Goal: Use online tool/utility: Use online tool/utility

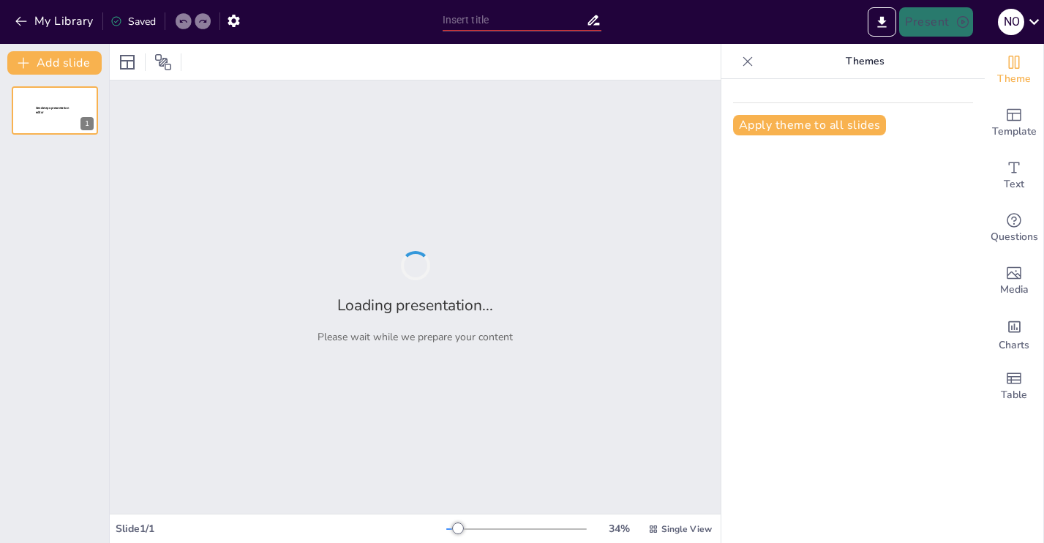
type input "Desarrollo [PERSON_NAME]: Plan [PERSON_NAME] y Reskilling para un Marketing Efe…"
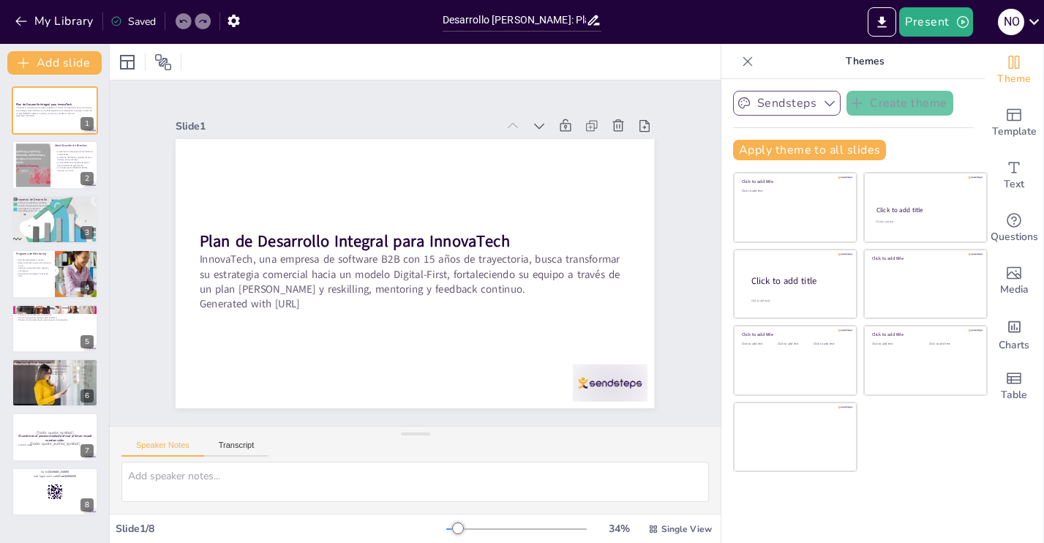
click at [831, 105] on icon "button" at bounding box center [830, 103] width 15 height 15
click at [1017, 120] on icon "Add ready made slides" at bounding box center [1014, 115] width 15 height 12
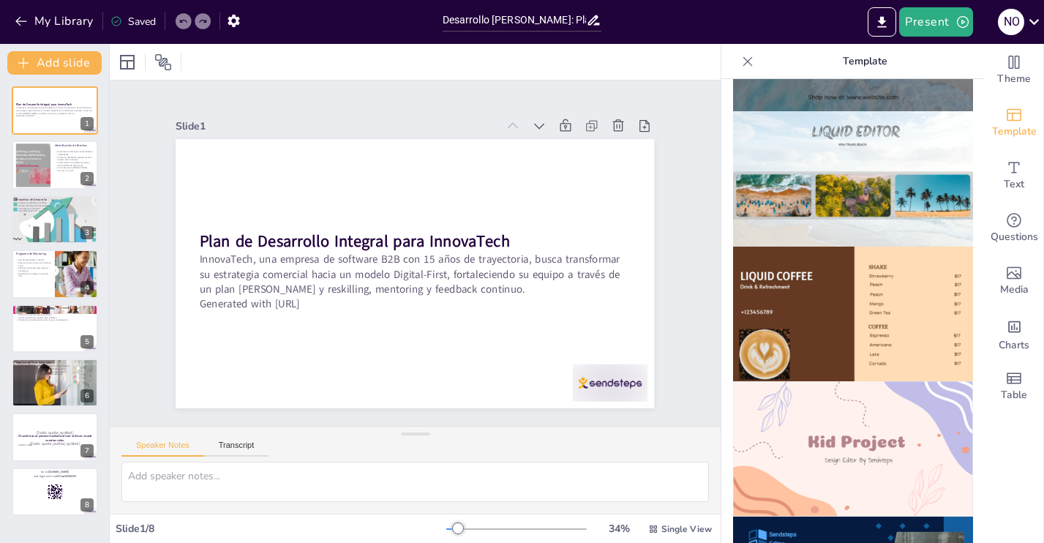
scroll to position [800, 0]
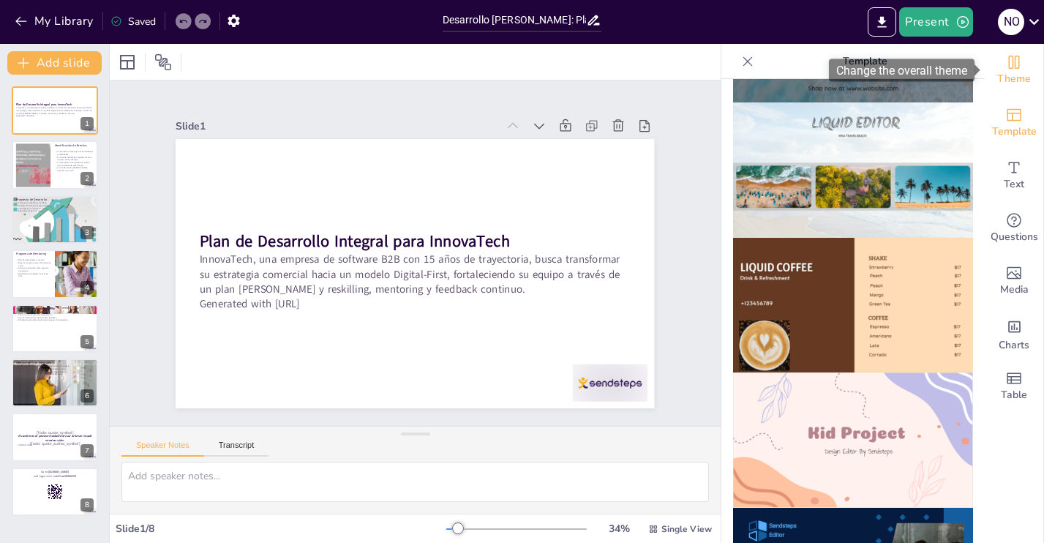
click at [1015, 75] on span "Theme" at bounding box center [1015, 79] width 34 height 16
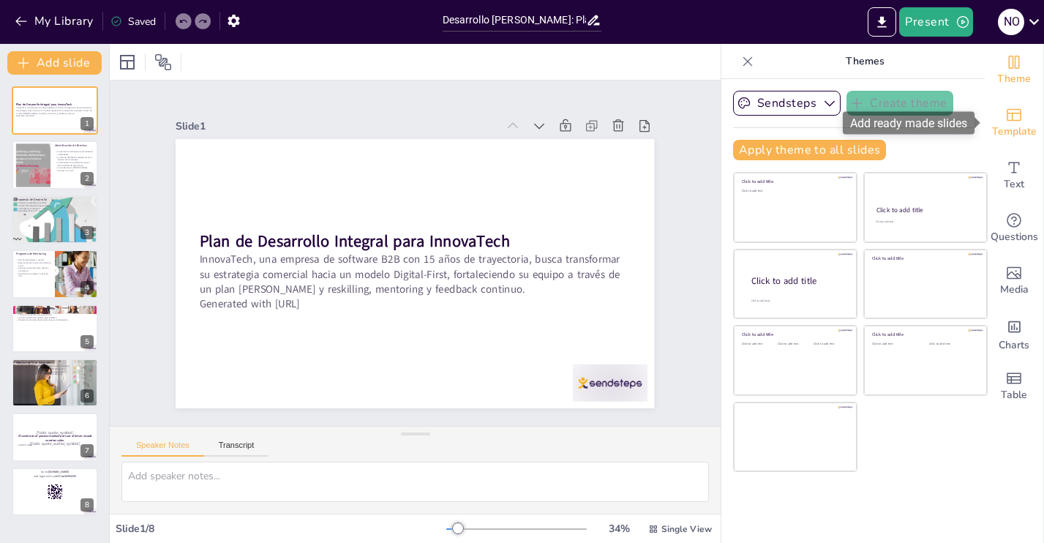
click at [1006, 118] on icon "Add ready made slides" at bounding box center [1015, 115] width 18 height 18
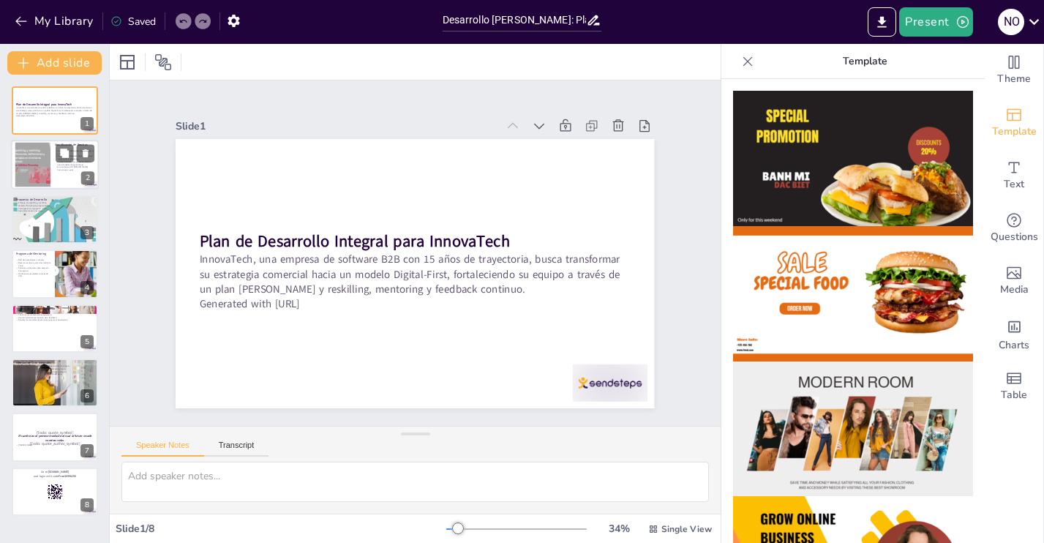
click at [55, 178] on div at bounding box center [55, 166] width 88 height 50
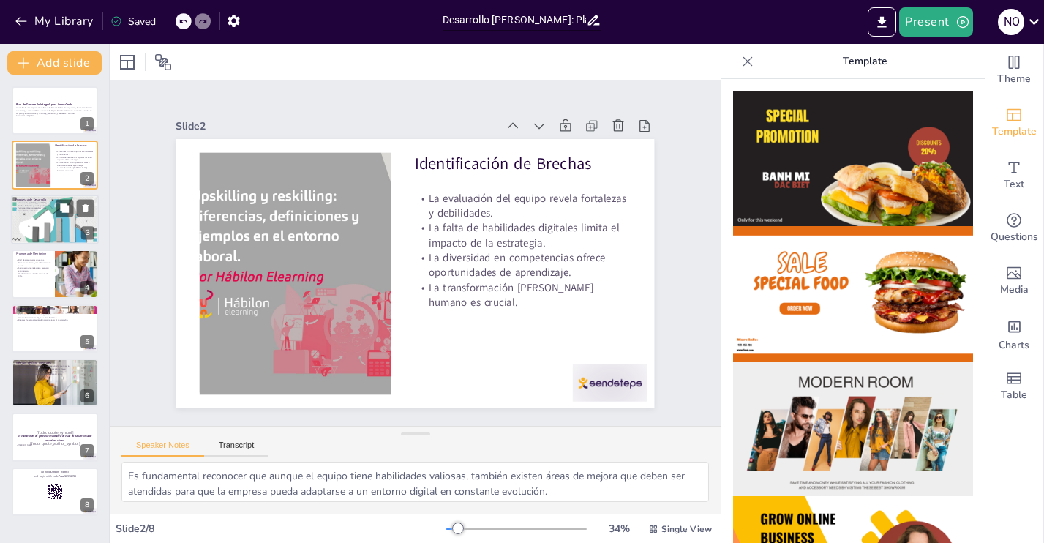
click at [46, 238] on div at bounding box center [55, 220] width 88 height 50
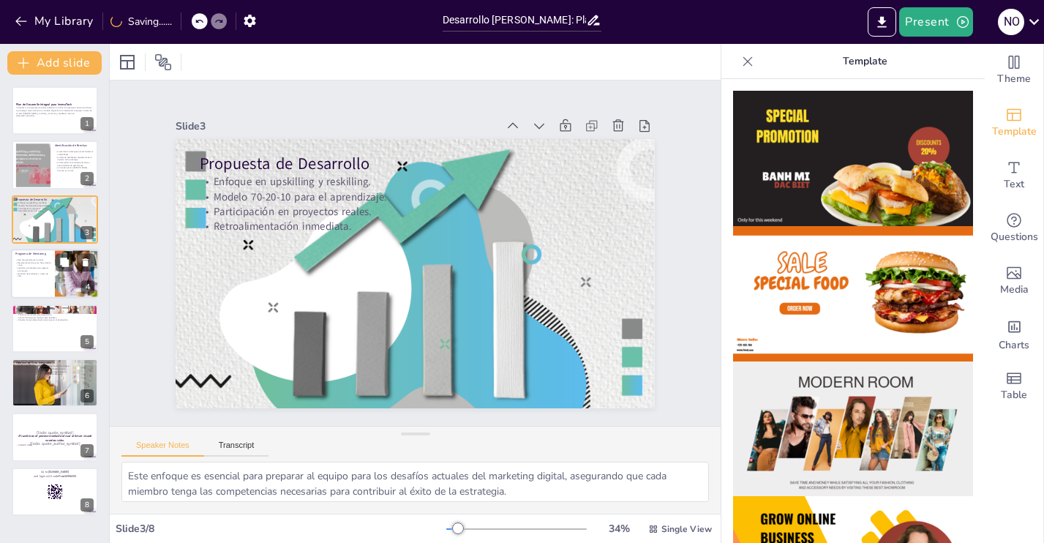
click at [43, 265] on p "Reverse mentoring como herramienta clave." at bounding box center [32, 263] width 35 height 5
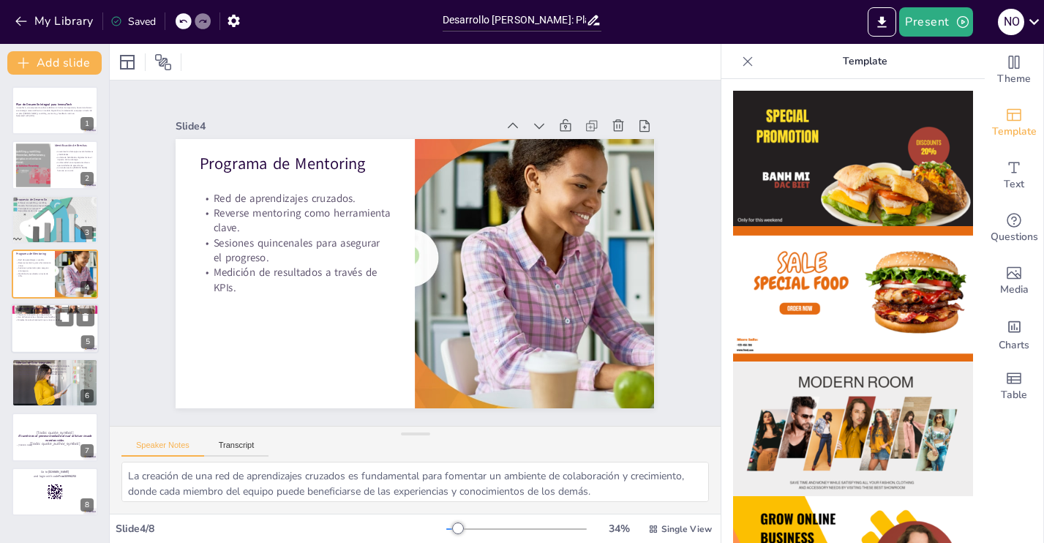
click at [38, 324] on div at bounding box center [55, 329] width 88 height 50
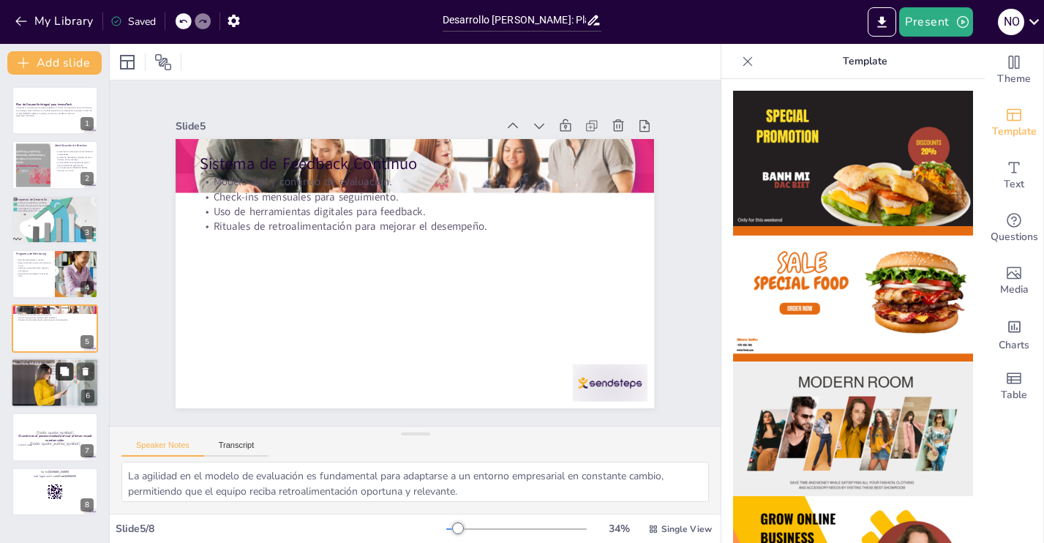
click at [65, 367] on icon at bounding box center [64, 371] width 9 height 9
type textarea "La evaluación integral es crucial para entender el impacto del plan en el desar…"
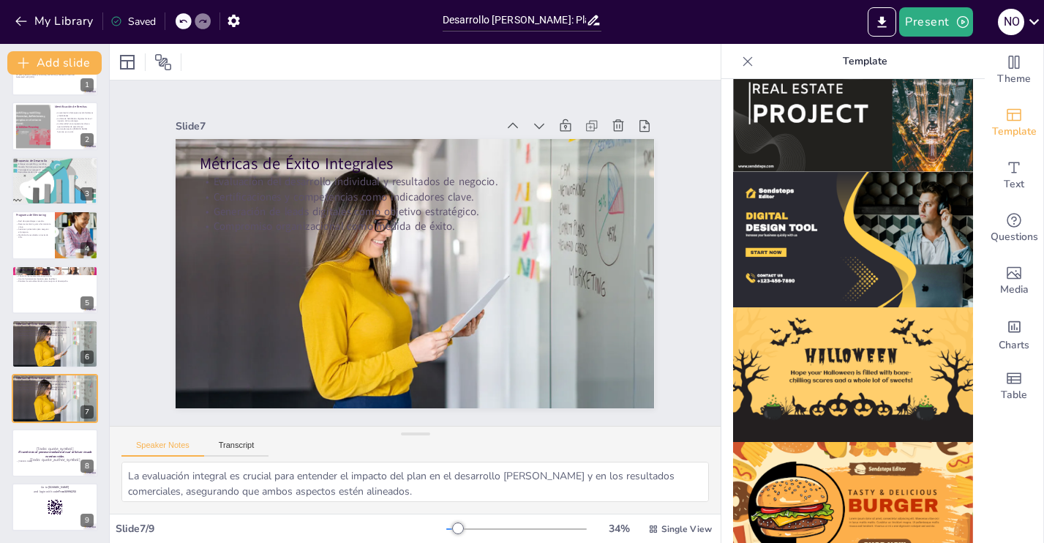
scroll to position [1453, 0]
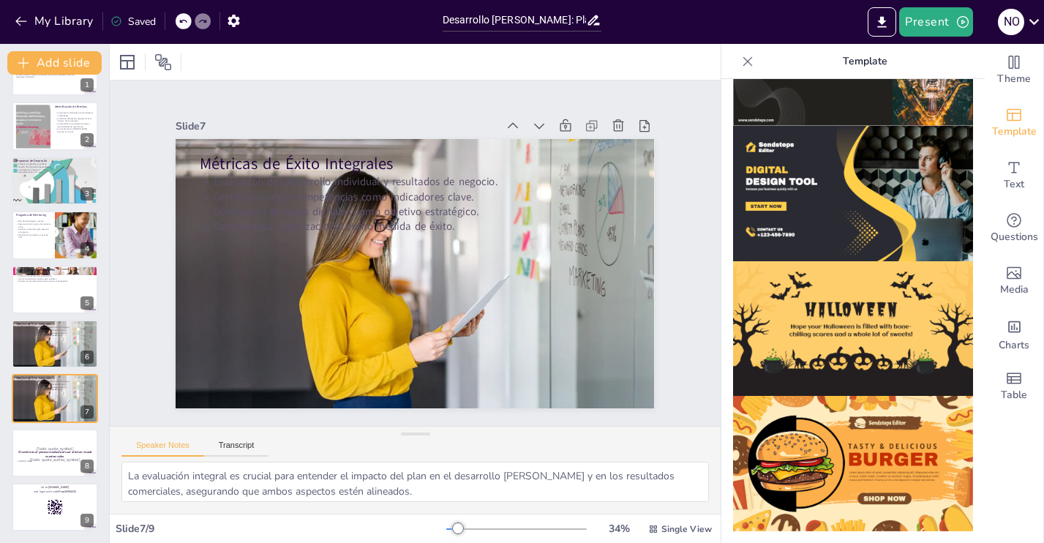
click at [881, 206] on img at bounding box center [853, 193] width 240 height 135
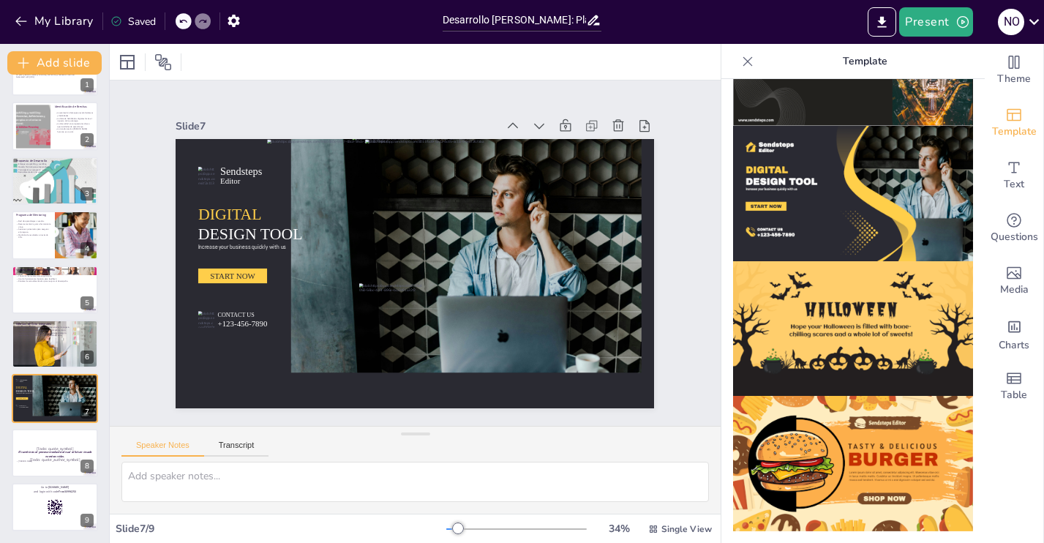
scroll to position [0, 0]
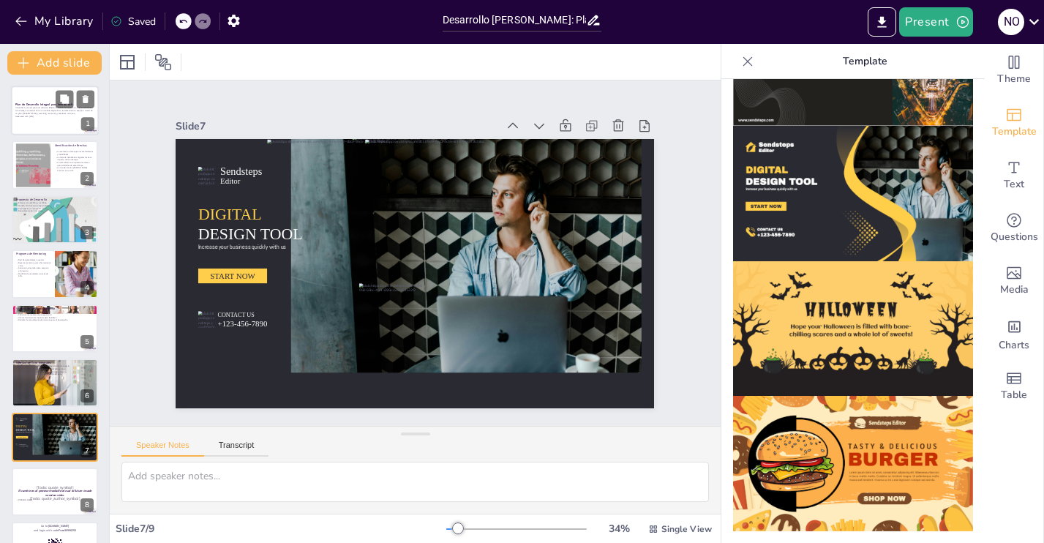
click at [54, 127] on div at bounding box center [55, 111] width 88 height 50
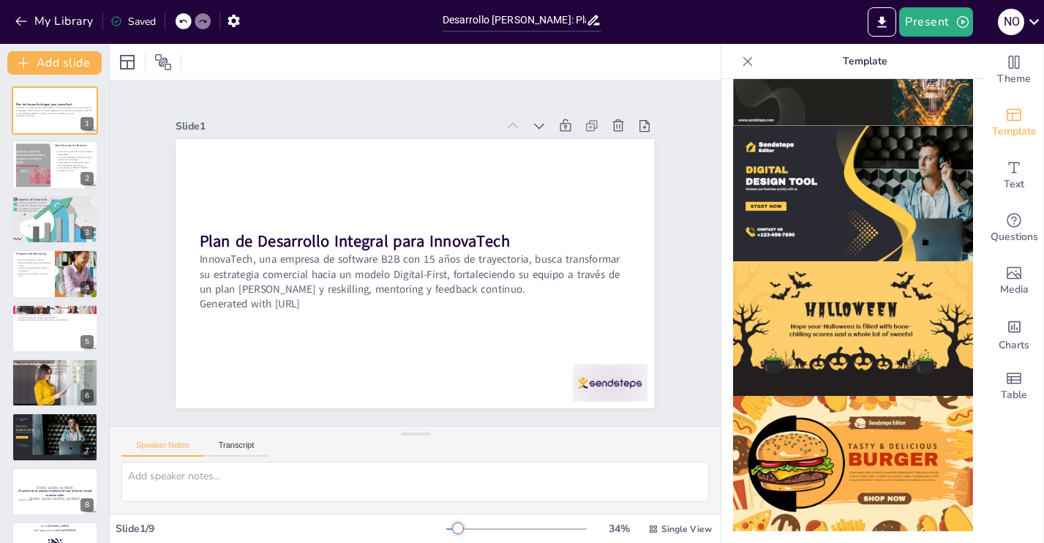
click at [785, 191] on img at bounding box center [853, 193] width 240 height 135
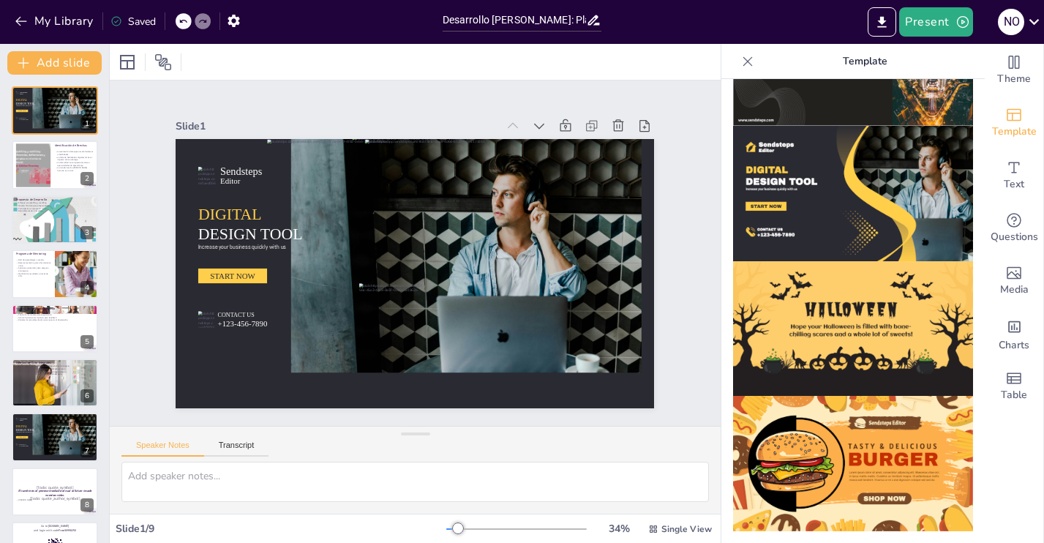
click at [746, 61] on icon at bounding box center [748, 61] width 15 height 15
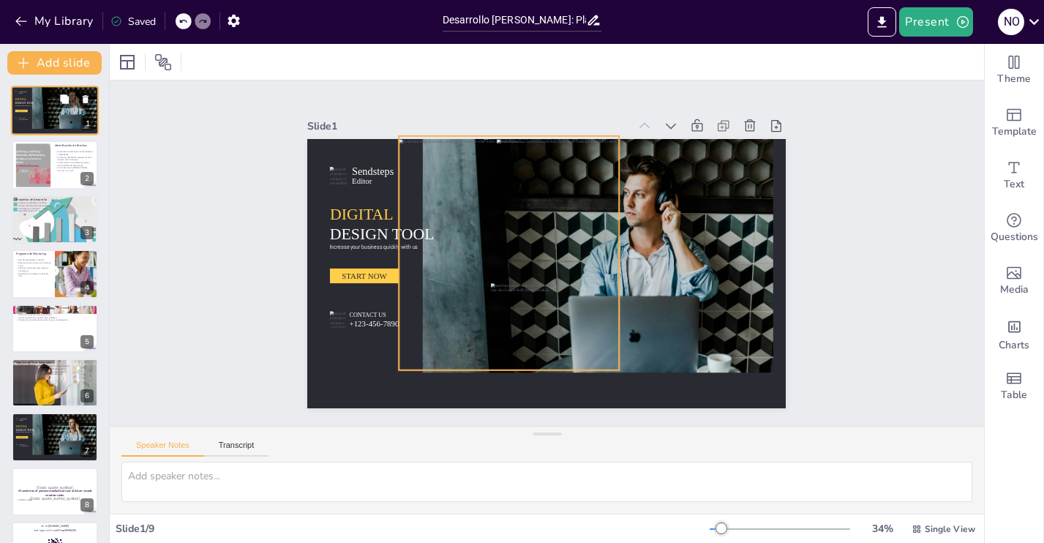
click at [40, 91] on div at bounding box center [48, 107] width 40 height 42
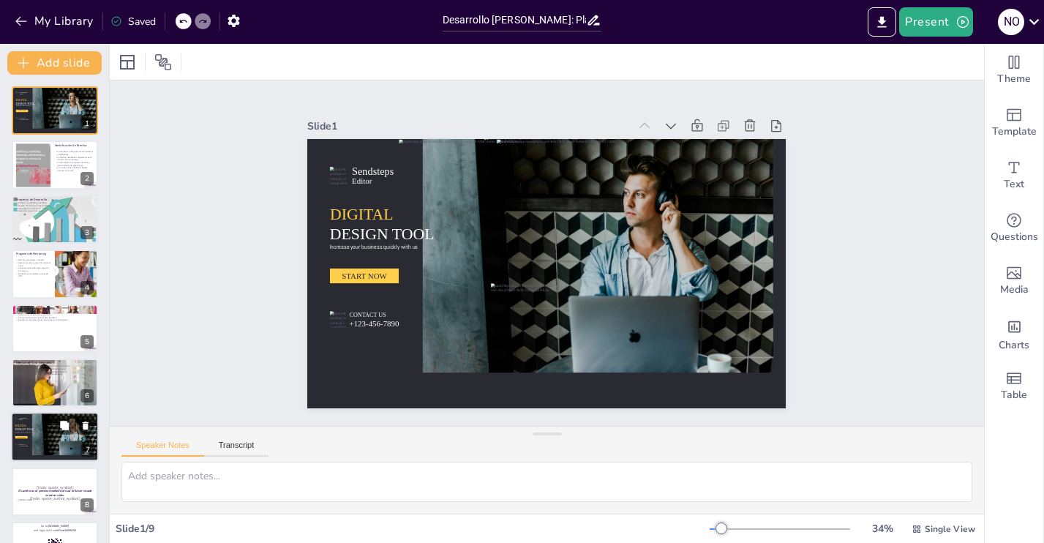
scroll to position [39, 0]
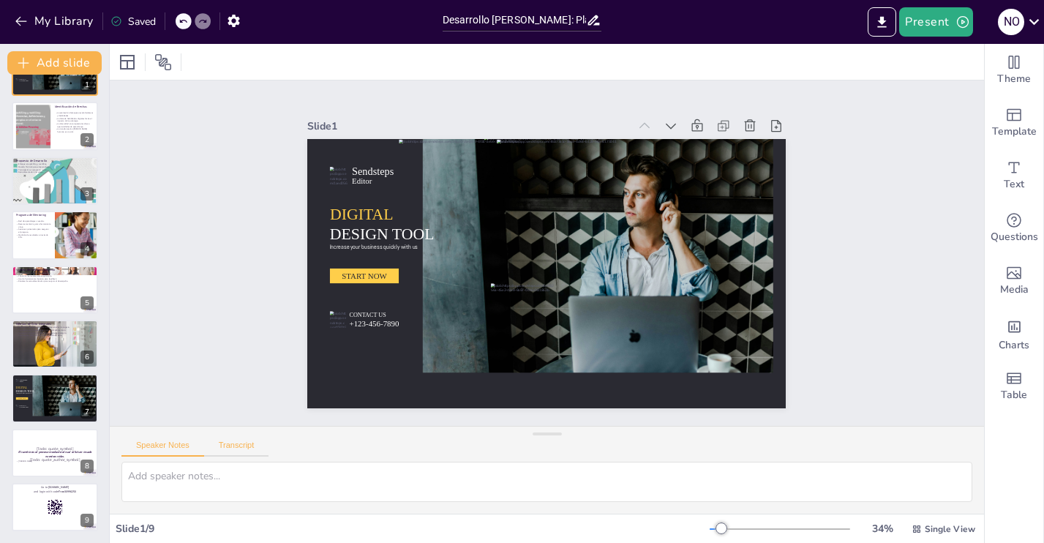
click at [233, 444] on button "Transcript" at bounding box center [236, 449] width 65 height 16
click at [21, 417] on div at bounding box center [55, 399] width 88 height 50
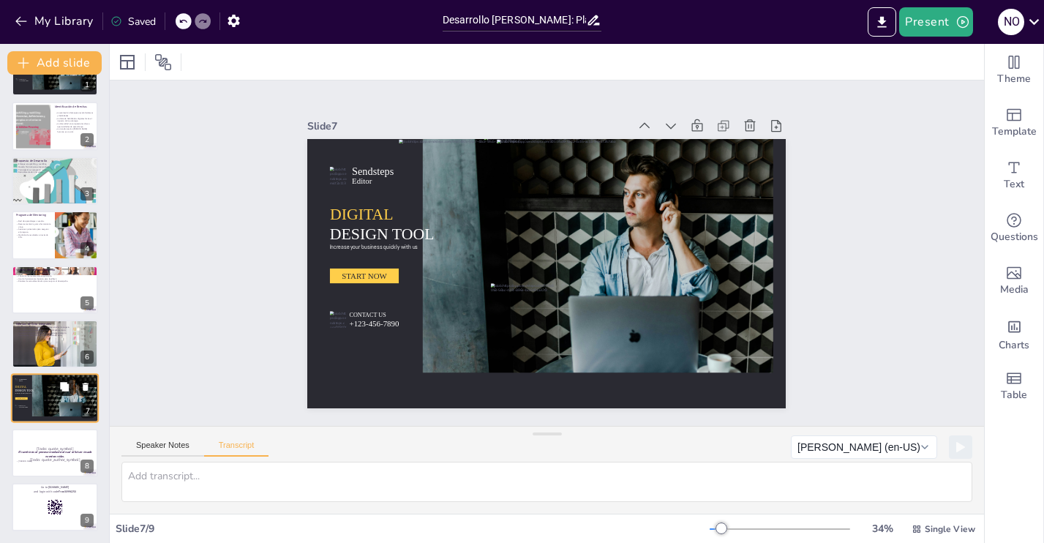
click at [64, 384] on icon at bounding box center [64, 386] width 9 height 9
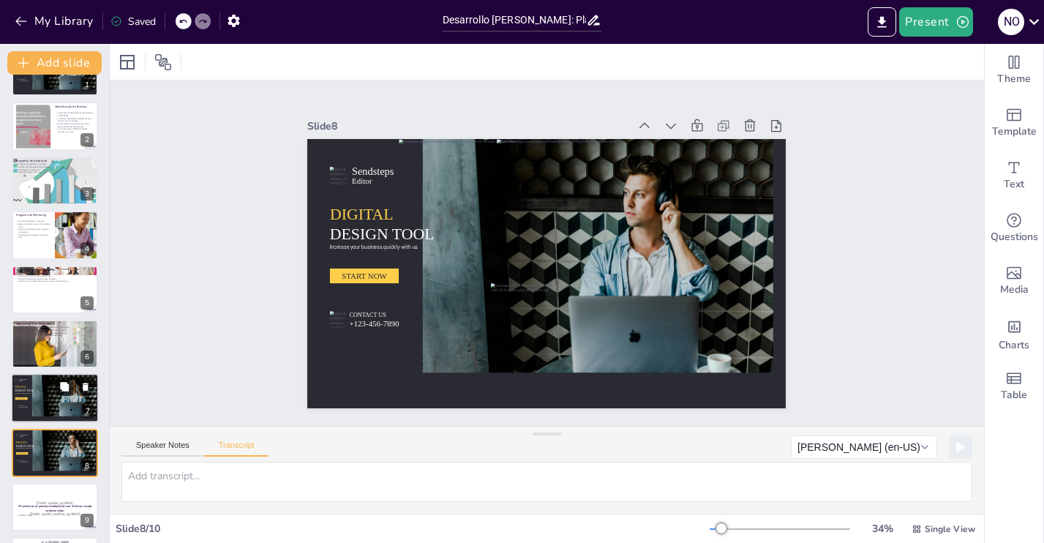
scroll to position [94, 0]
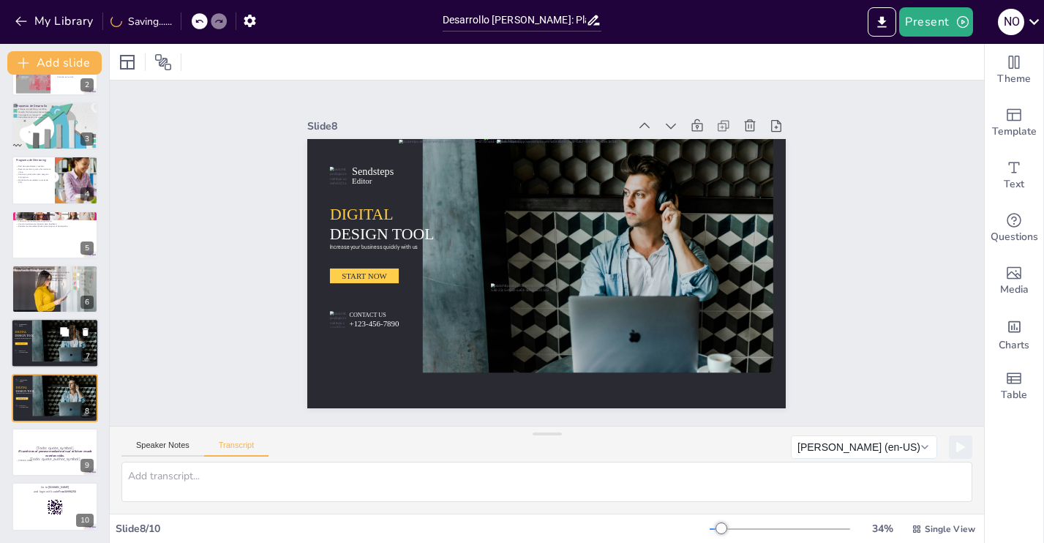
click at [59, 340] on button at bounding box center [65, 332] width 18 height 18
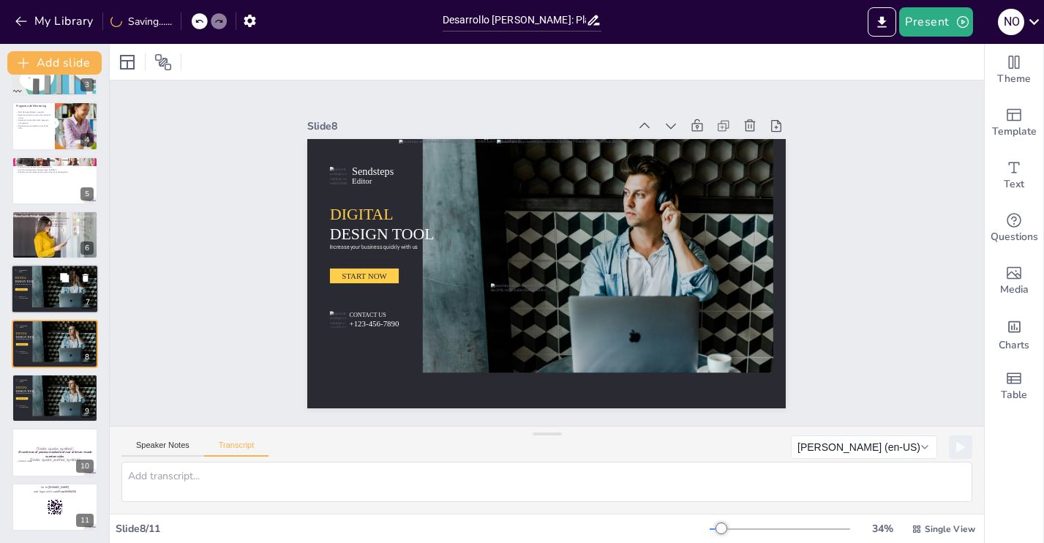
click at [62, 275] on icon at bounding box center [64, 277] width 9 height 9
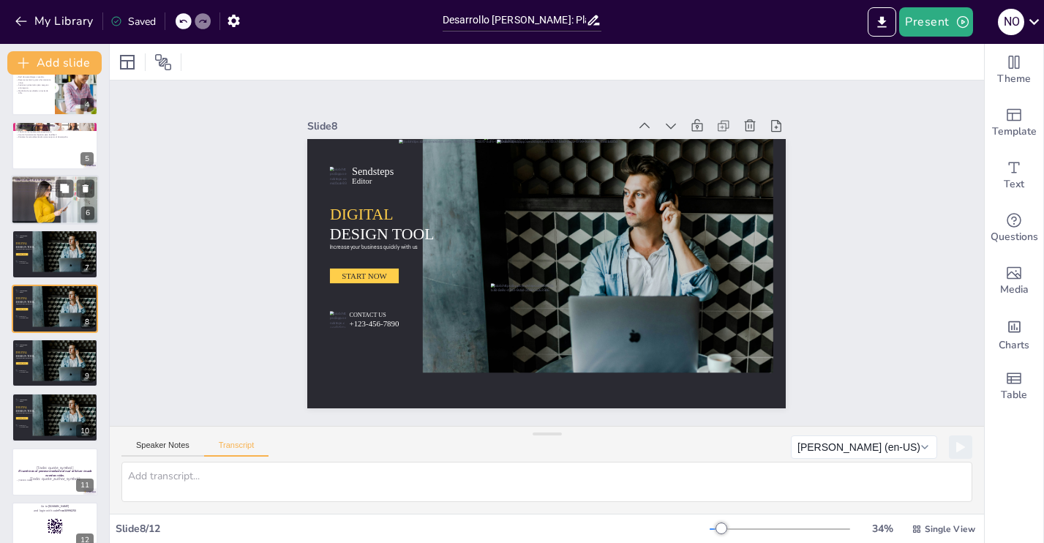
click at [61, 204] on div at bounding box center [55, 199] width 88 height 51
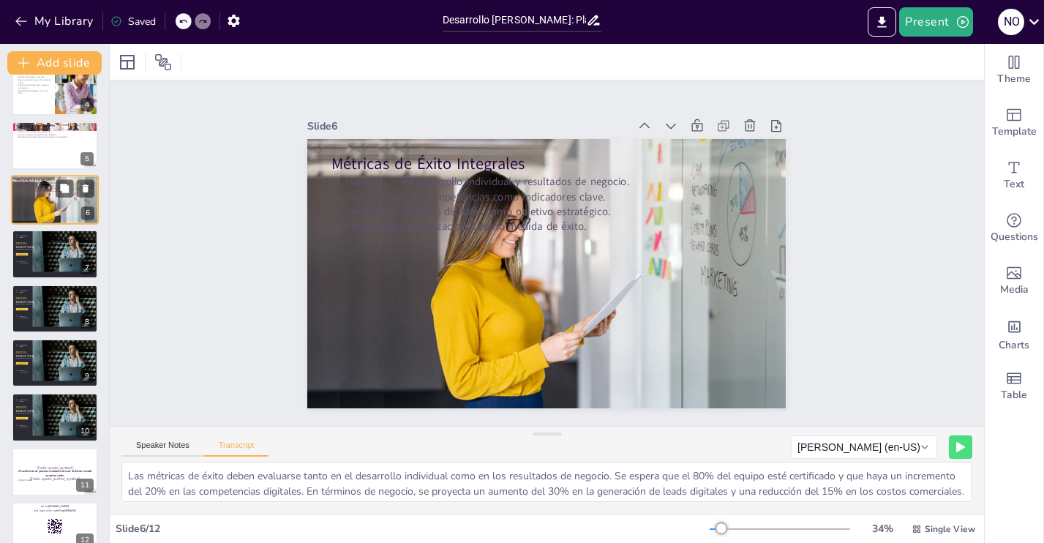
scroll to position [74, 0]
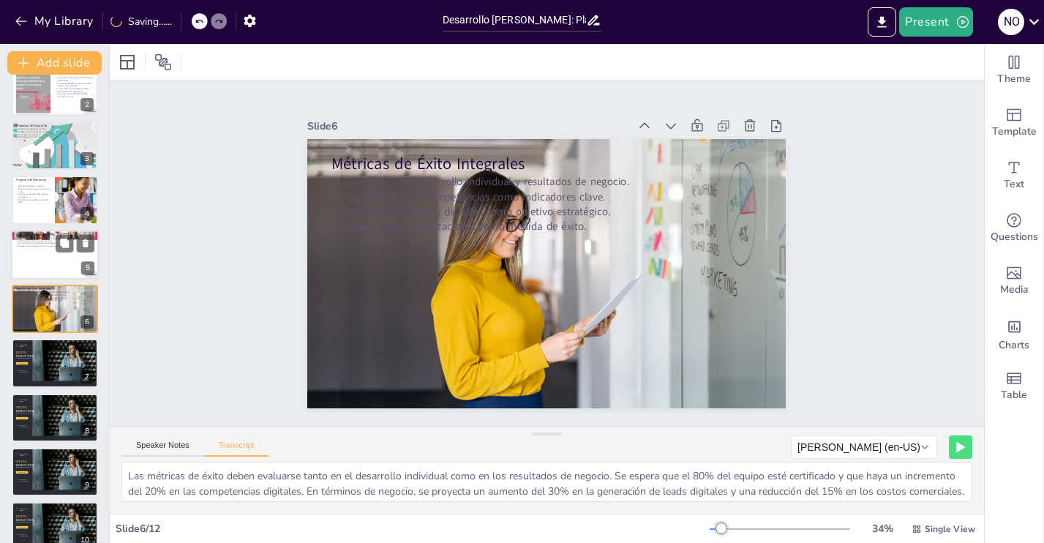
click at [39, 250] on div at bounding box center [55, 255] width 88 height 50
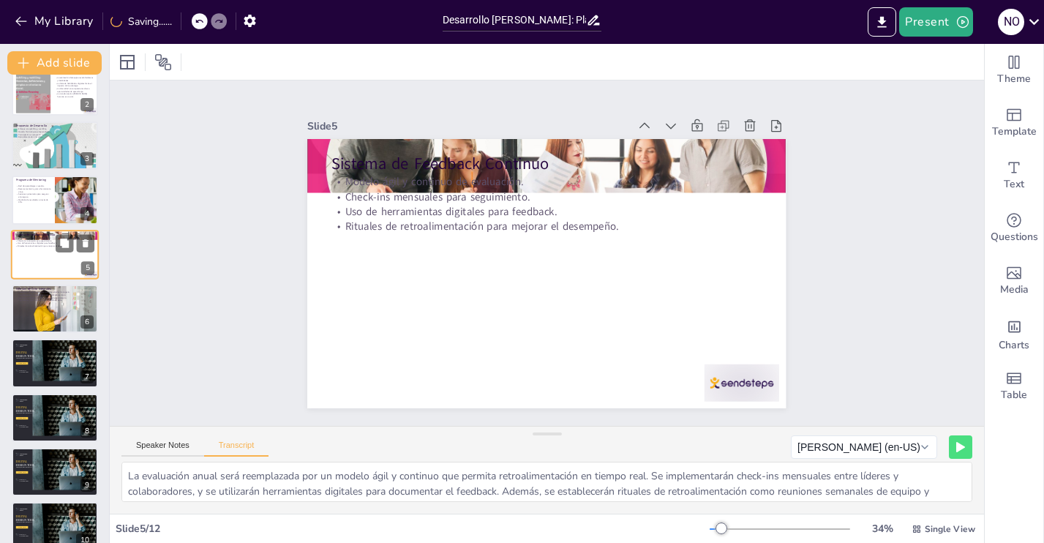
scroll to position [19, 0]
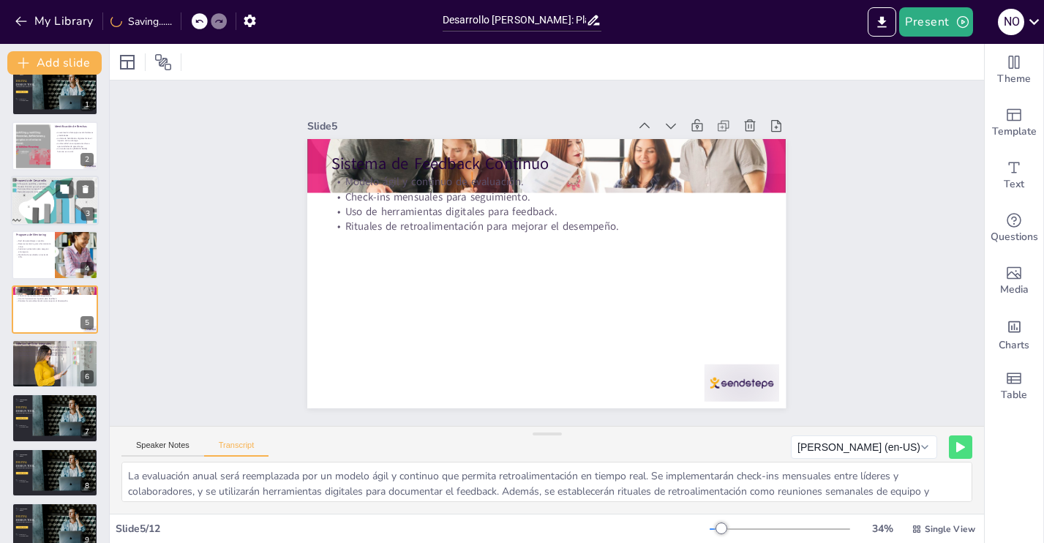
click at [39, 203] on div at bounding box center [55, 201] width 88 height 50
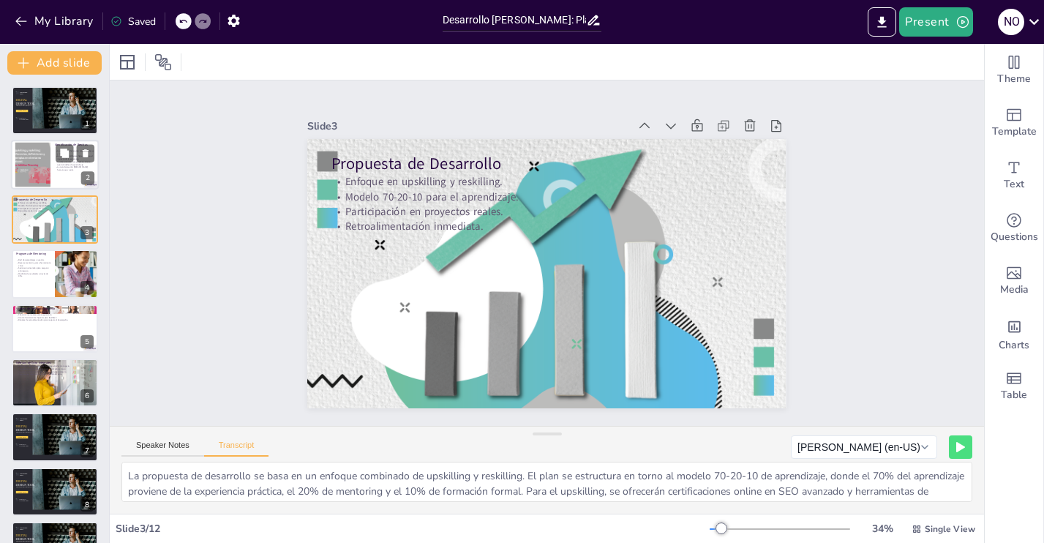
click at [50, 166] on div at bounding box center [55, 166] width 88 height 50
type textarea "En este segmento, analizamos las brechas en las competencias del equipo de mark…"
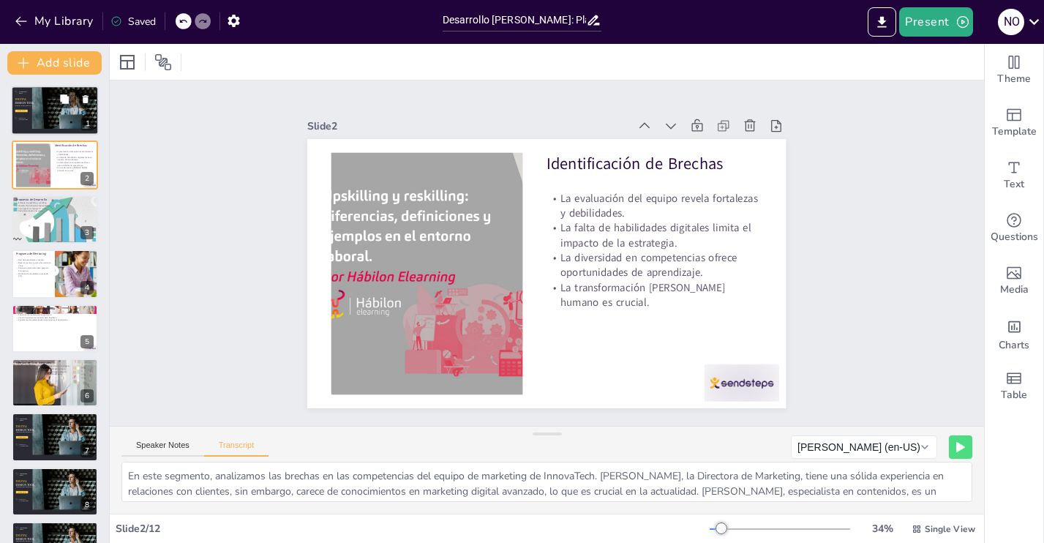
click at [46, 127] on div at bounding box center [56, 107] width 23 height 42
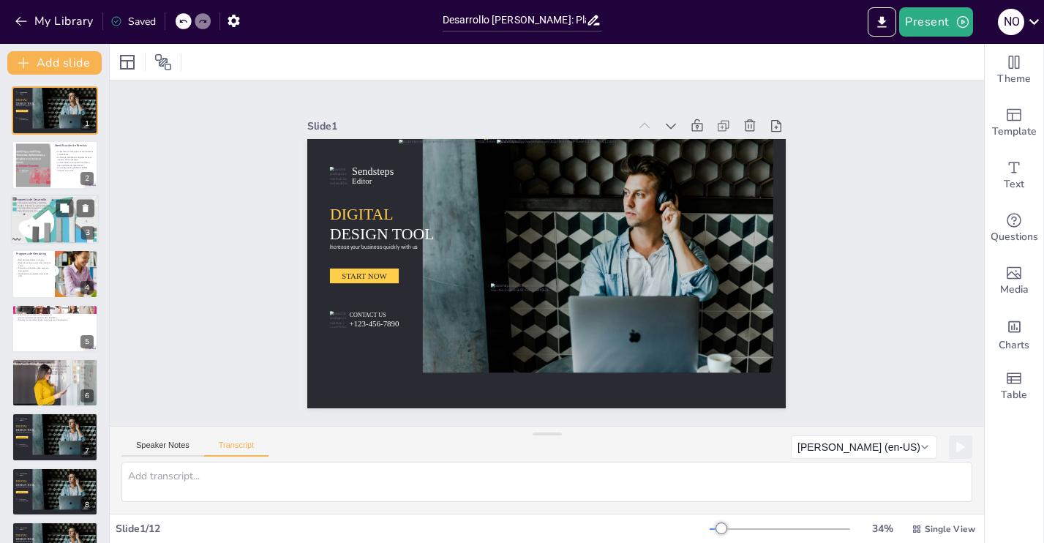
scroll to position [202, 0]
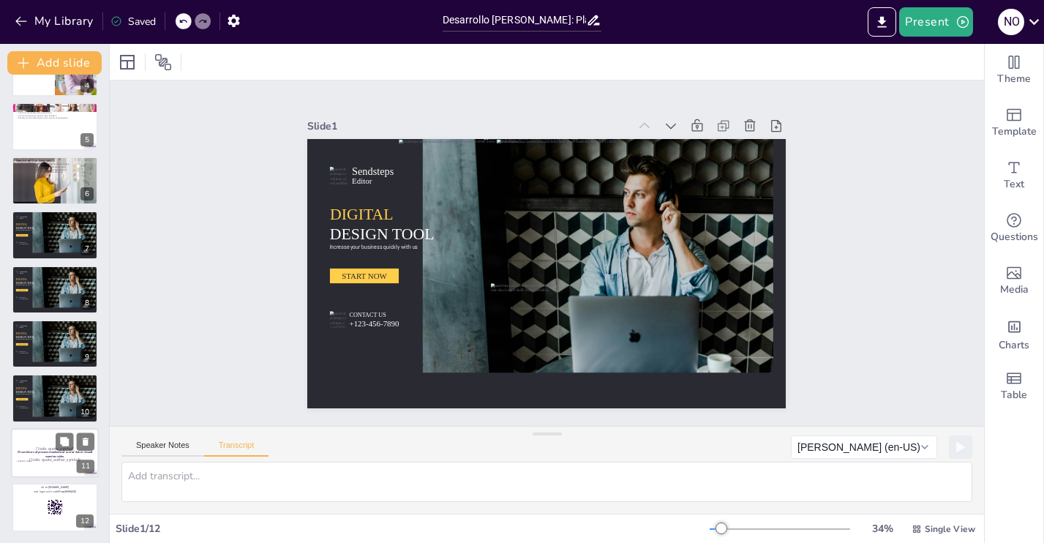
click at [34, 436] on div at bounding box center [55, 453] width 88 height 50
